Goal: Task Accomplishment & Management: Use online tool/utility

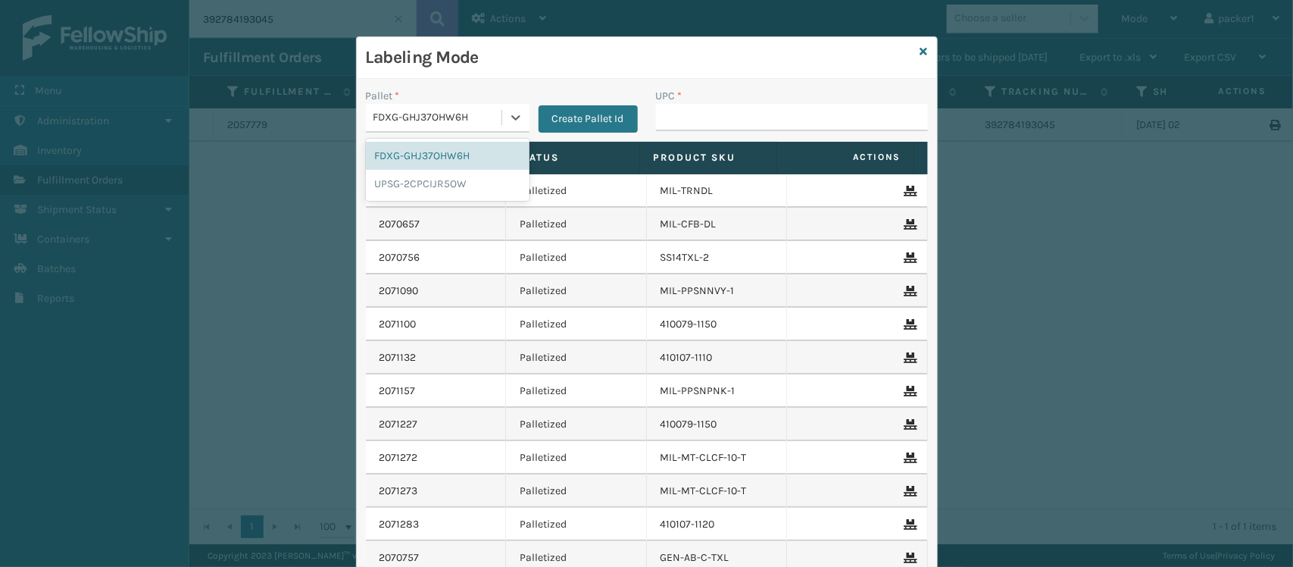
click at [459, 115] on div "FDXG-GHJ37OHW6H" at bounding box center [439, 118] width 130 height 16
click at [424, 178] on div "UPSG-2CPCIJR5OW" at bounding box center [448, 184] width 164 height 28
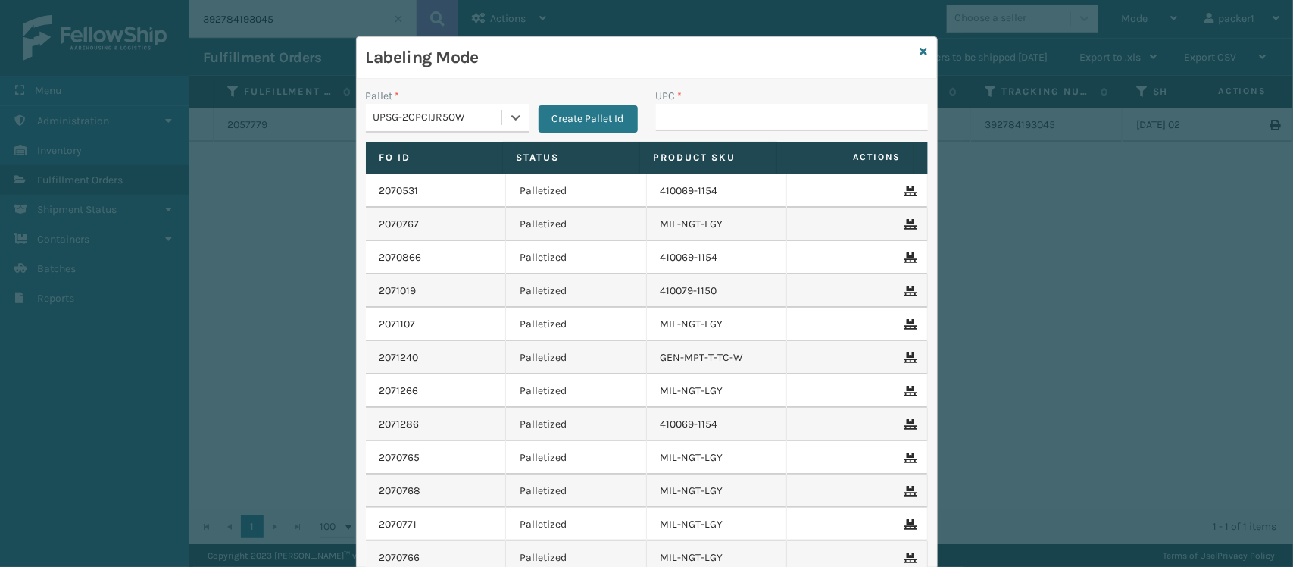
click at [793, 99] on div "UPC *" at bounding box center [792, 96] width 272 height 16
click at [786, 108] on input "UPC *" at bounding box center [792, 117] width 272 height 27
type input "410069-1154"
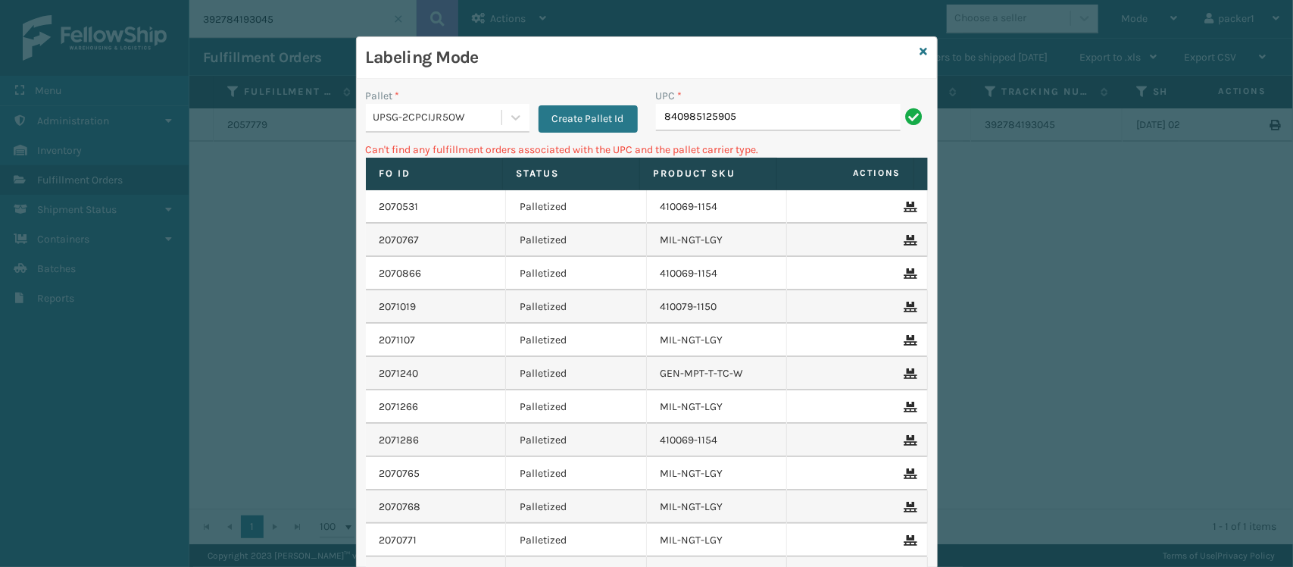
click at [430, 116] on div "UPSG-2CPCIJR5OW" at bounding box center [439, 118] width 130 height 16
click at [408, 164] on div "FDXG-GHJ37OHW6H" at bounding box center [448, 156] width 164 height 28
click at [747, 124] on input "840985125905" at bounding box center [778, 117] width 245 height 27
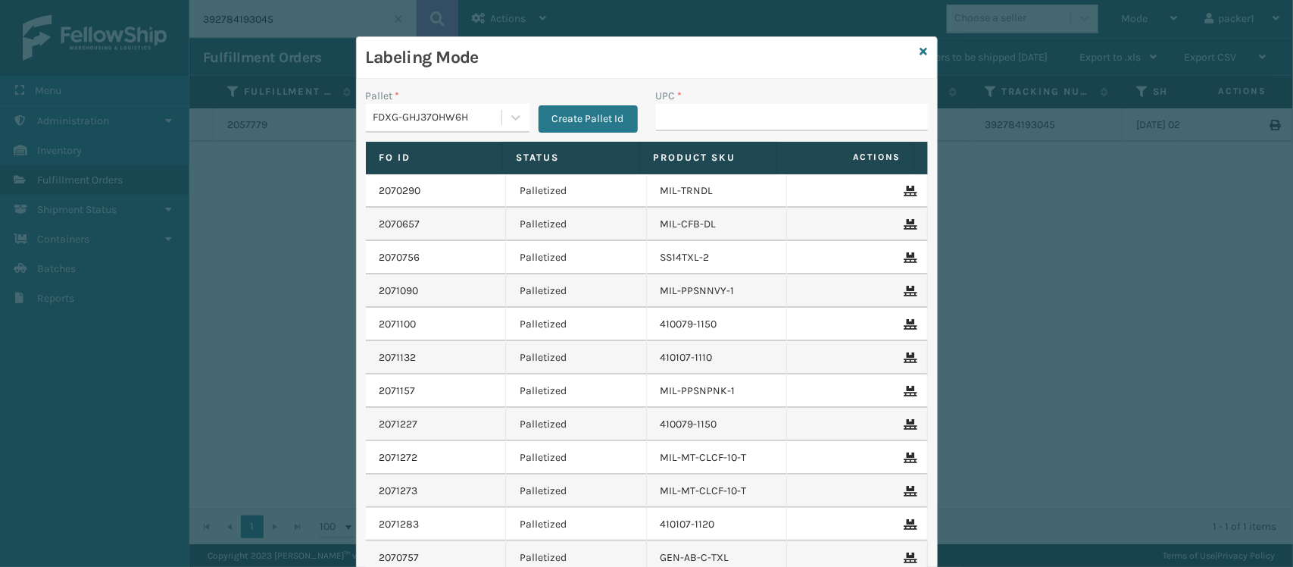
click at [466, 115] on div "FDXG-GHJ37OHW6H" at bounding box center [439, 118] width 130 height 16
click at [403, 191] on div "UPSG-2CPCIJR5OW" at bounding box center [448, 184] width 164 height 28
click at [758, 130] on input "UPC *" at bounding box center [792, 117] width 272 height 27
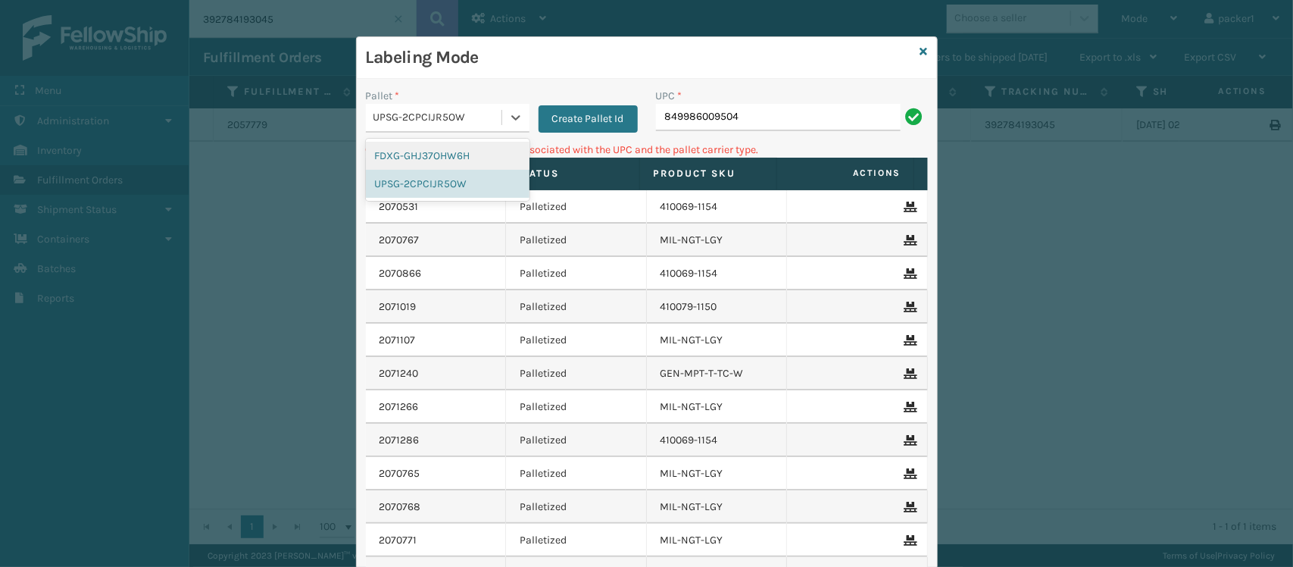
click at [430, 110] on div "UPSG-2CPCIJR5OW" at bounding box center [439, 118] width 130 height 16
click at [411, 156] on div "FDXG-GHJ37OHW6H" at bounding box center [448, 156] width 164 height 28
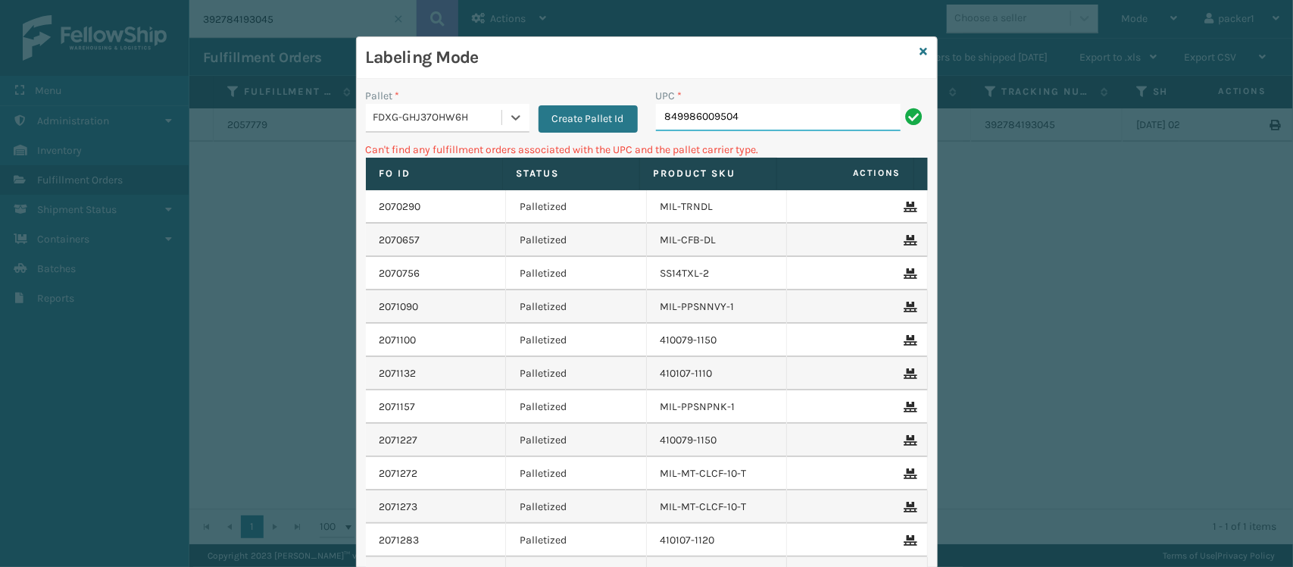
click at [756, 104] on input "849986009504" at bounding box center [778, 117] width 245 height 27
